Goal: Complete application form

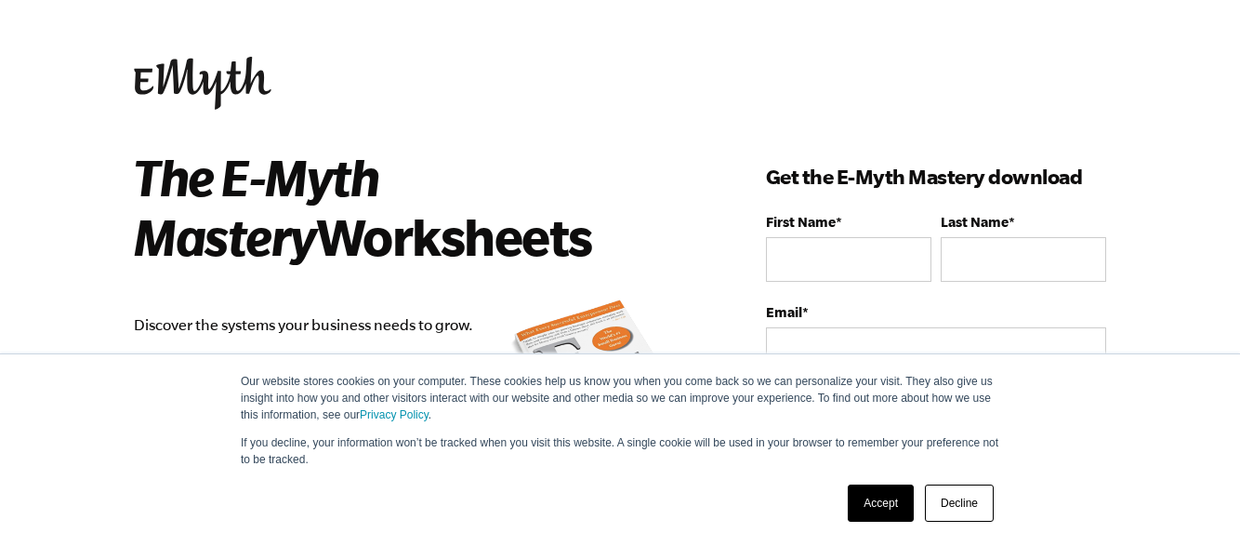
scroll to position [93, 0]
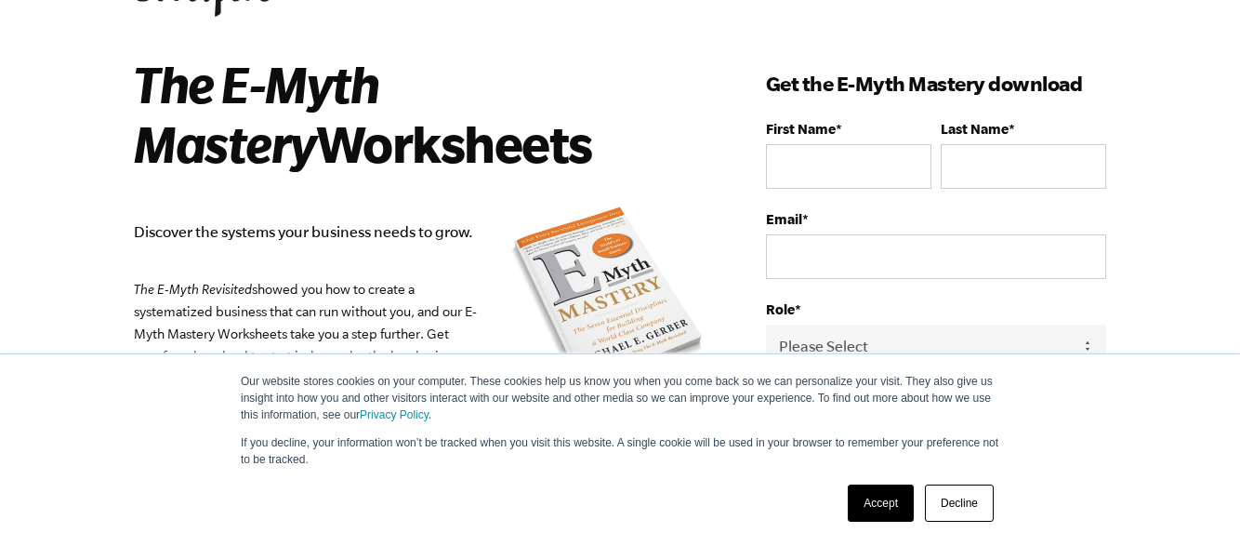
click at [949, 507] on link "Decline" at bounding box center [959, 502] width 69 height 37
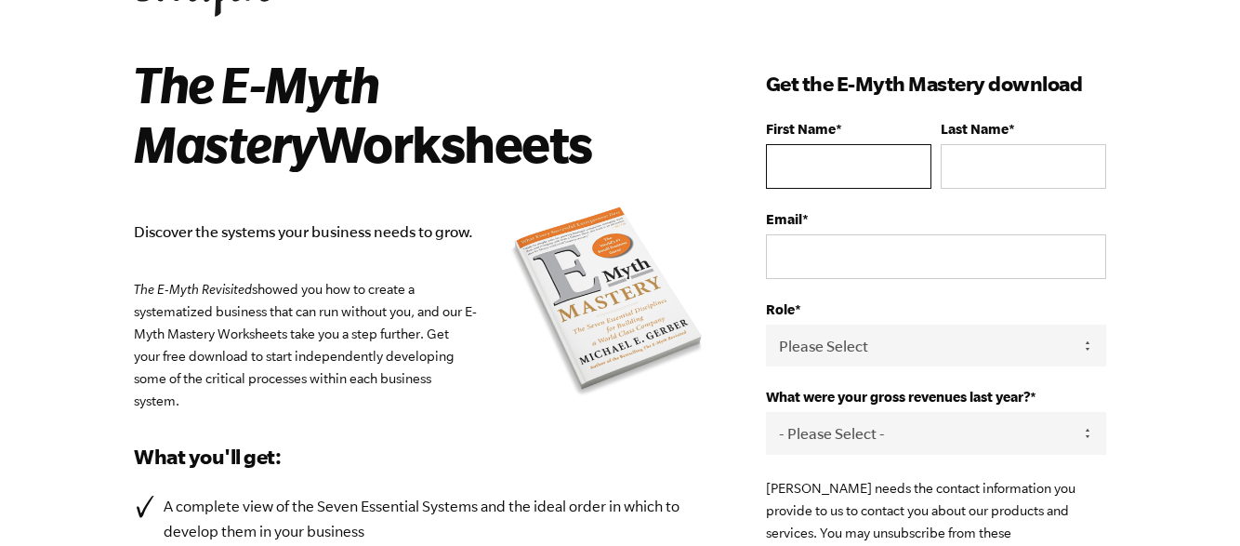
click at [855, 178] on input "First Name *" at bounding box center [848, 166] width 165 height 45
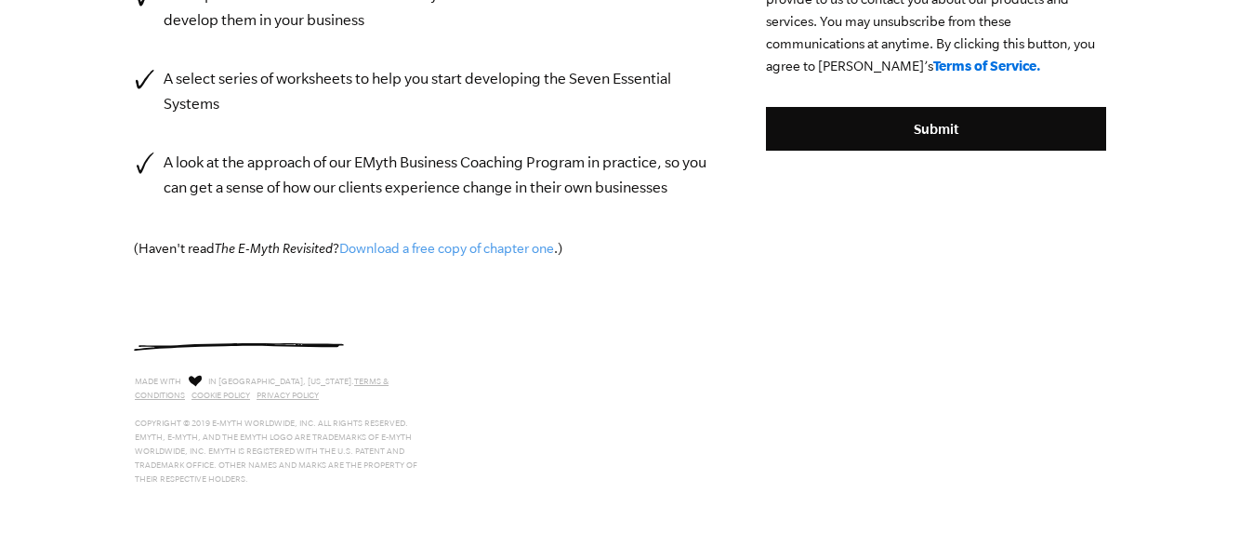
scroll to position [139, 0]
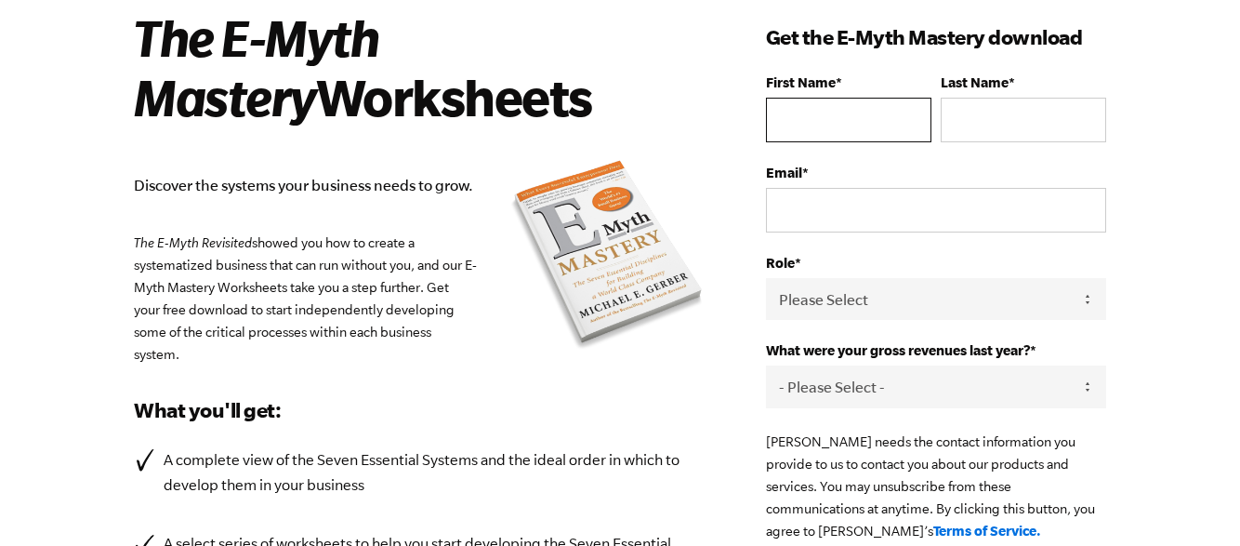
click at [844, 132] on input "First Name *" at bounding box center [848, 120] width 165 height 45
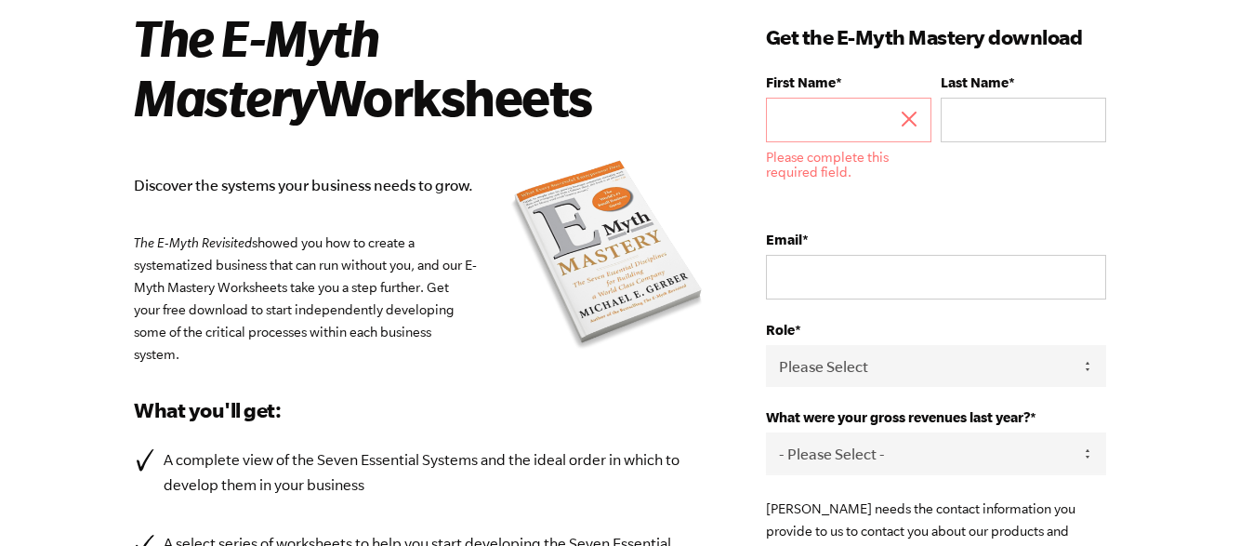
click at [1042, 399] on form "First Name * Please complete this required field. Last Name * Email * Role * Pl…" at bounding box center [936, 378] width 340 height 608
select select "0-75K"
click at [766, 434] on select "- Please Select - 0-75K 76-150K 151-275K 276-500K 501-750K 751-1M 1-2.5M 2.5-5M…" at bounding box center [936, 453] width 340 height 42
click at [926, 369] on select "Please Select Owner Partner / Co-Owner Executive Employee / Other" at bounding box center [936, 366] width 340 height 42
select select "Employee / Other"
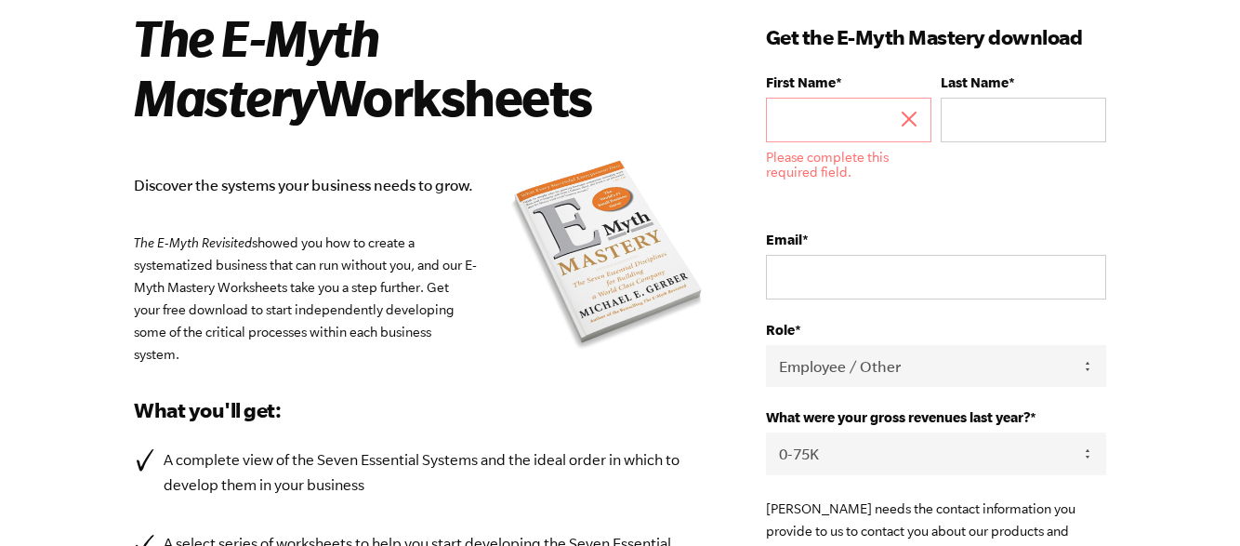
click at [766, 345] on select "Please Select Owner Partner / Co-Owner Executive Employee / Other" at bounding box center [936, 366] width 340 height 42
click at [865, 279] on input "Email *" at bounding box center [936, 277] width 340 height 45
type input "[PERSON_NAME][EMAIL_ADDRESS][PERSON_NAME][DOMAIN_NAME]"
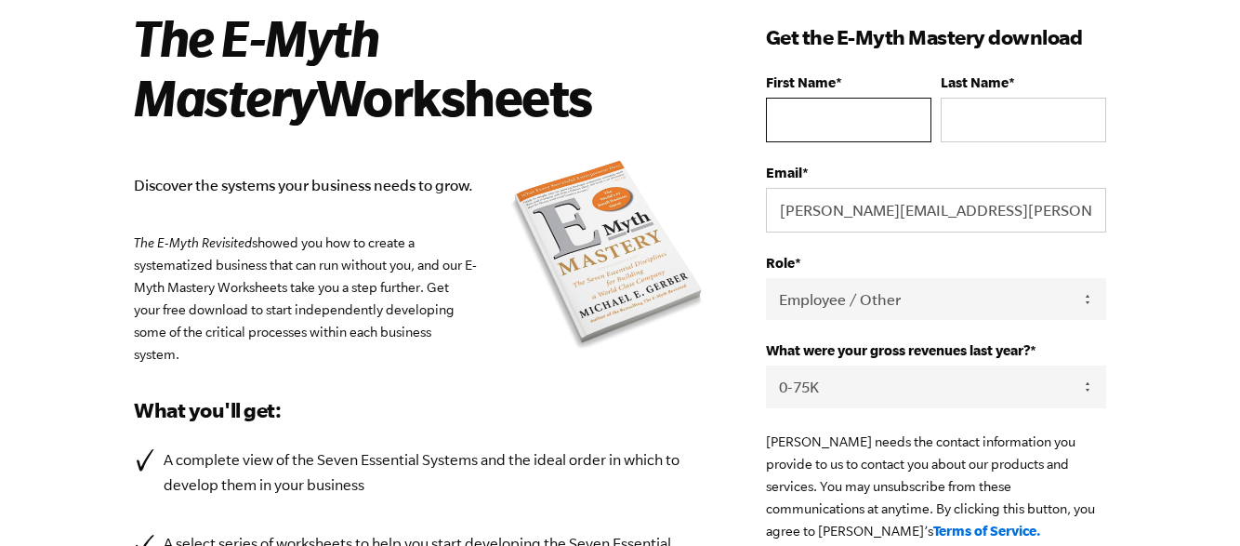
click at [857, 112] on input "First Name *" at bounding box center [848, 120] width 165 height 45
type input "[PERSON_NAME]"
click at [1032, 125] on input "Last Name *" at bounding box center [1023, 120] width 165 height 45
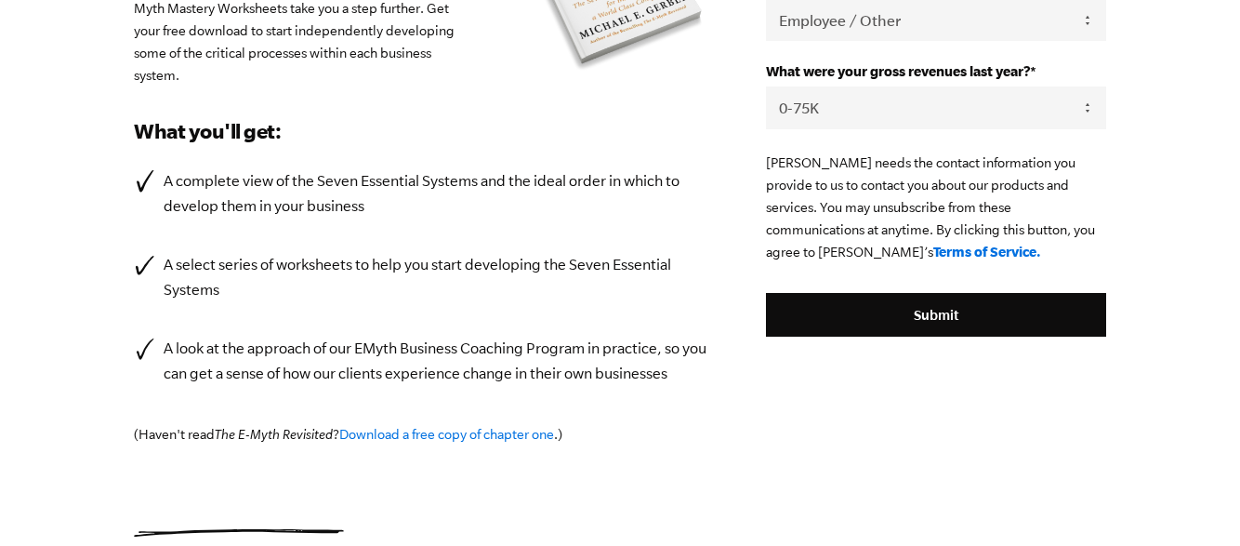
scroll to position [511, 0]
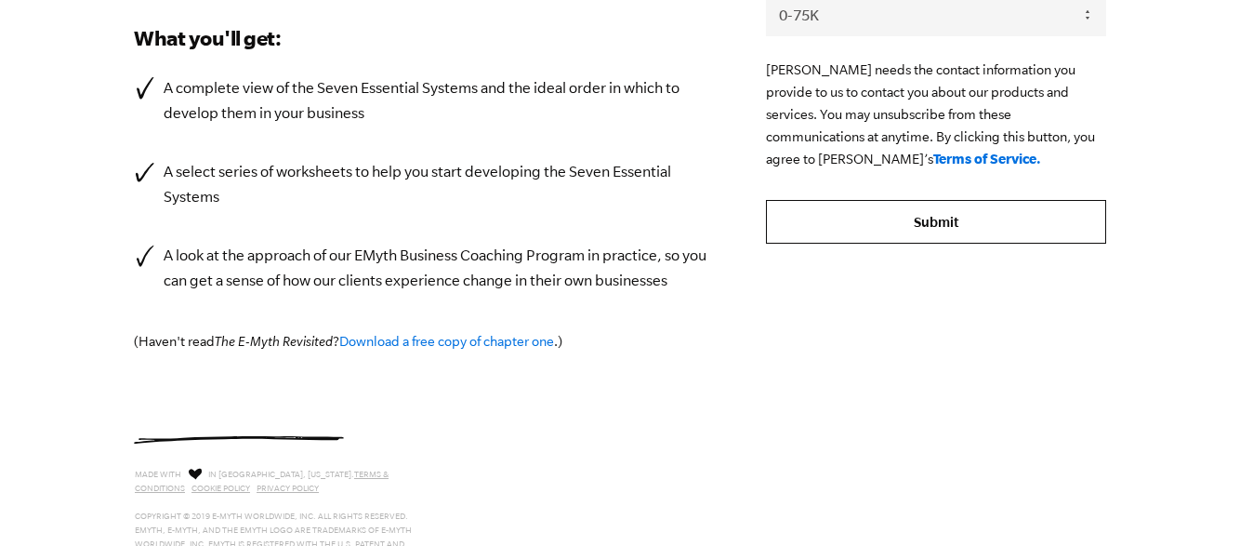
type input "[PERSON_NAME]"
click at [827, 231] on input "Submit" at bounding box center [936, 222] width 340 height 45
